Goal: Browse casually: Explore the website without a specific task or goal

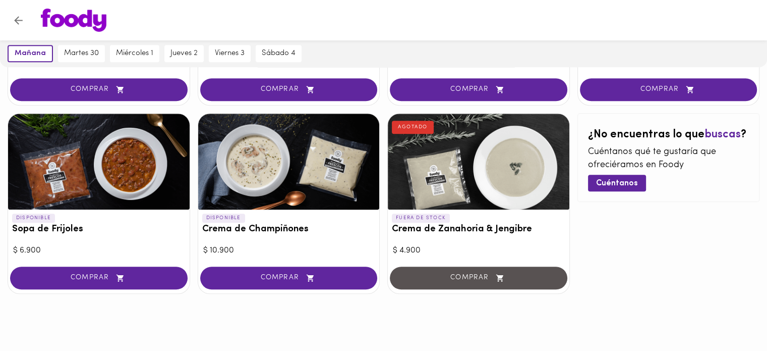
scroll to position [591, 0]
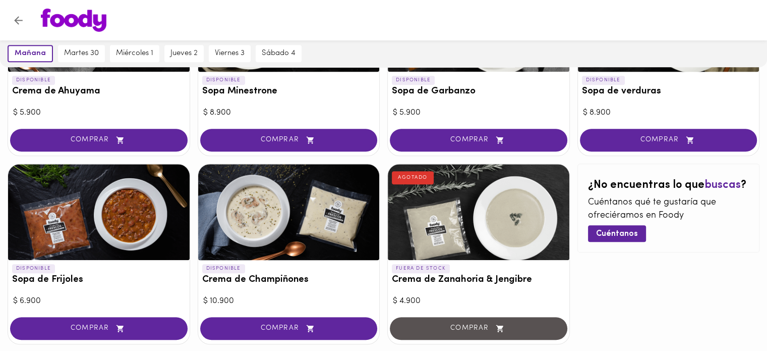
click at [658, 262] on div "¿No encuentras lo que buscas ? Cuéntanos qué te gustaría que ofreciéramos en [P…" at bounding box center [669, 253] width 183 height 181
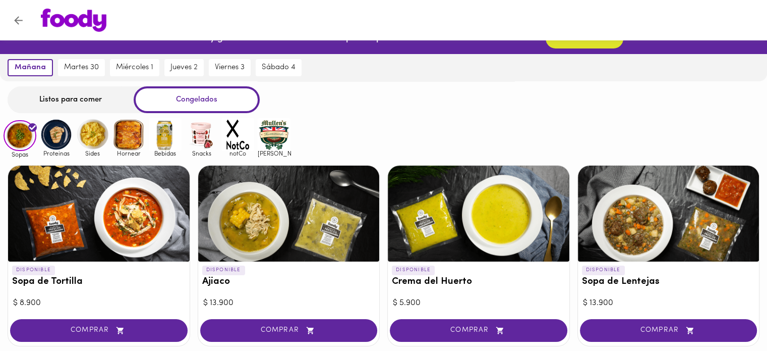
scroll to position [0, 0]
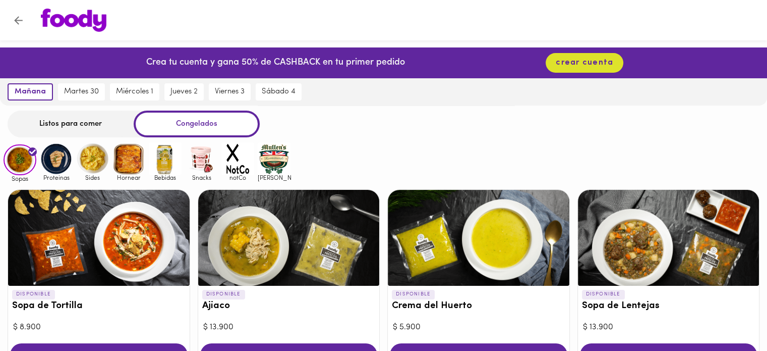
click at [121, 163] on img at bounding box center [129, 158] width 33 height 33
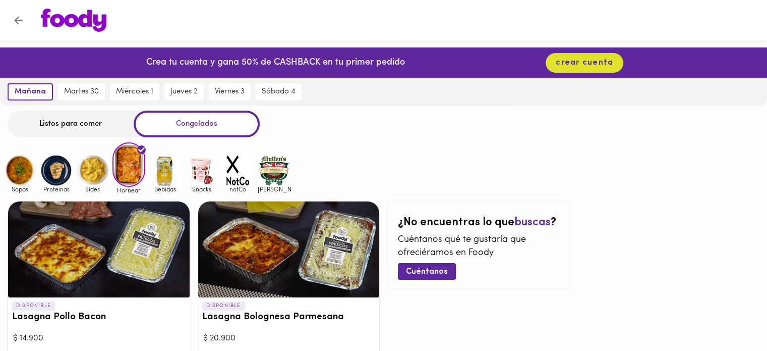
click at [59, 174] on img at bounding box center [56, 170] width 33 height 33
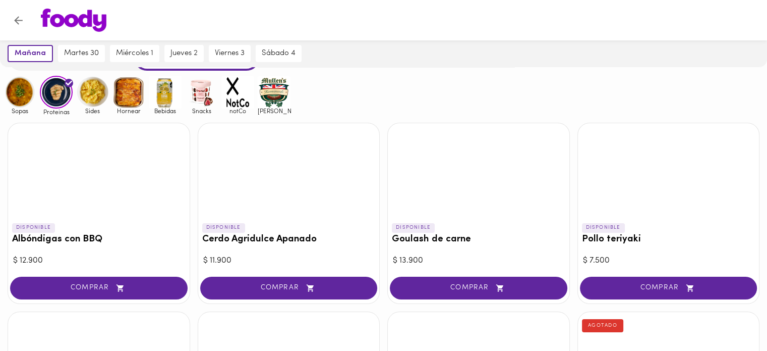
scroll to position [50, 0]
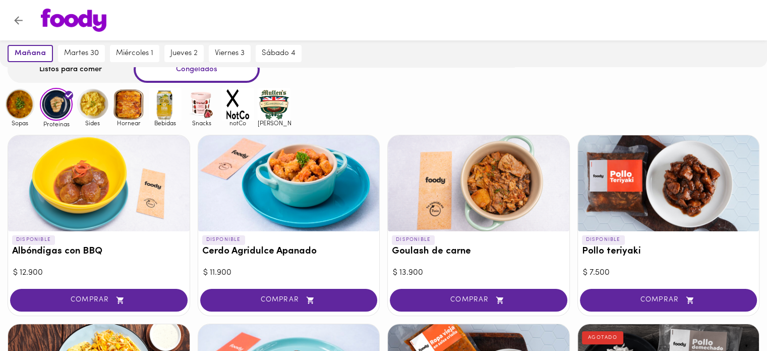
scroll to position [0, 0]
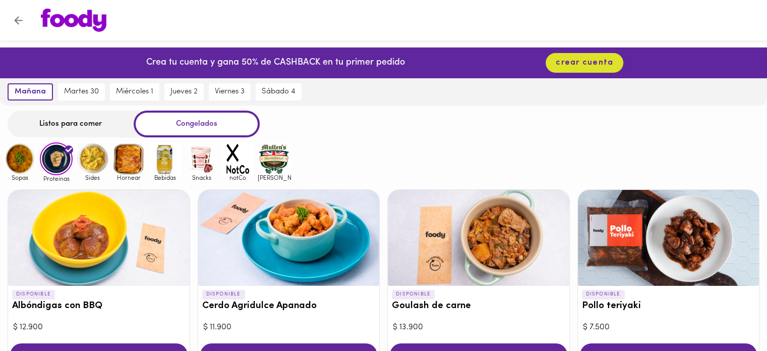
click at [16, 162] on img at bounding box center [20, 158] width 33 height 33
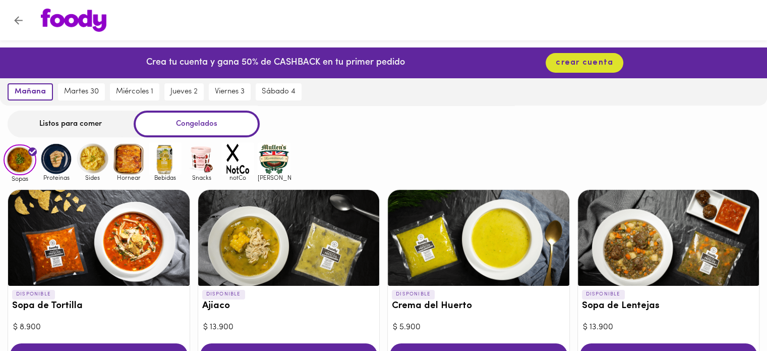
click at [295, 63] on p "Crea tu cuenta y gana 50% de CASHBACK en tu primer pedido" at bounding box center [275, 63] width 259 height 13
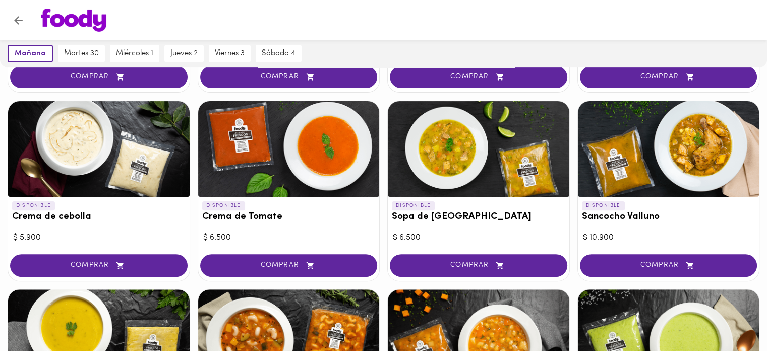
scroll to position [252, 0]
